Goal: Transaction & Acquisition: Purchase product/service

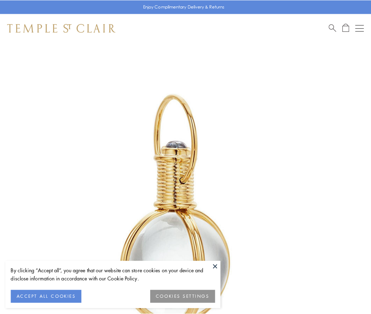
scroll to position [184, 0]
